Goal: Transaction & Acquisition: Purchase product/service

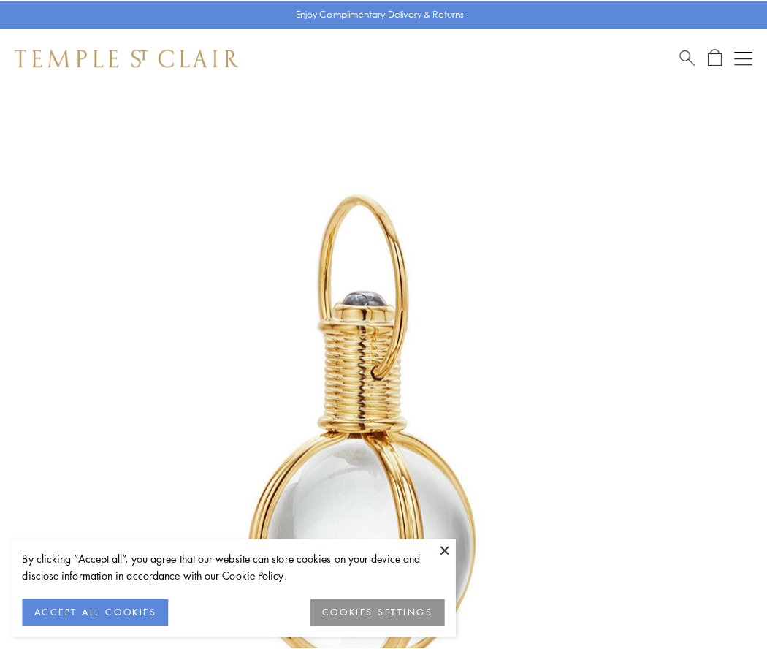
scroll to position [381, 0]
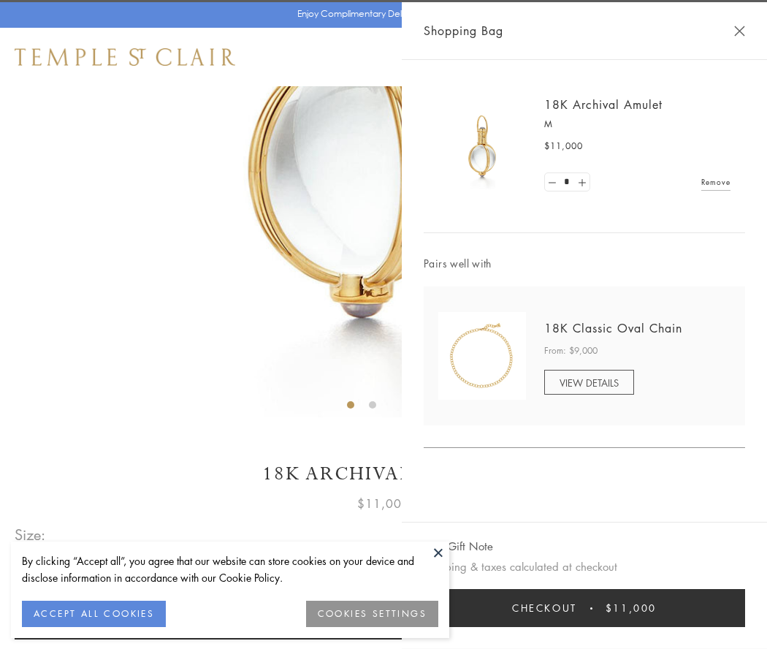
click at [585, 608] on button "Checkout $11,000" at bounding box center [584, 608] width 321 height 38
